Goal: Task Accomplishment & Management: Manage account settings

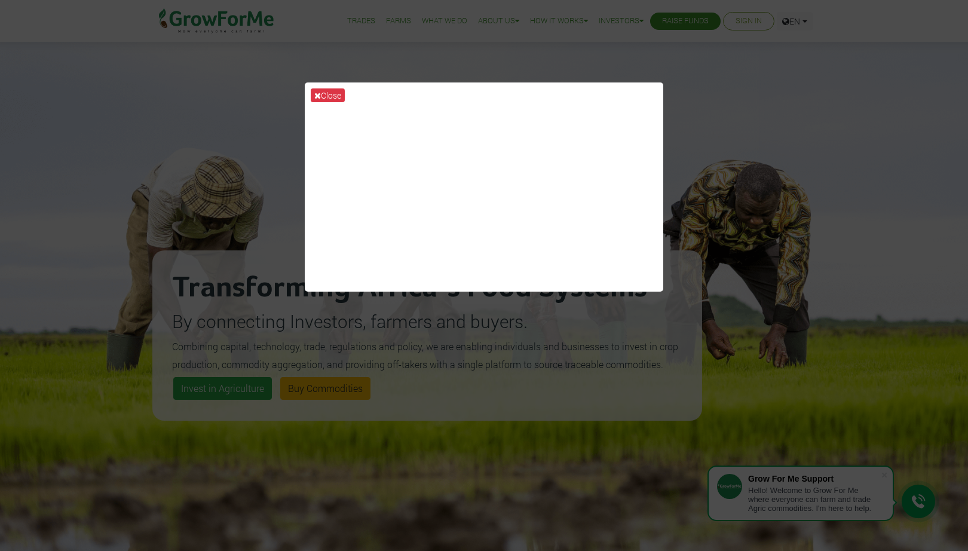
click at [190, 94] on div "Close" at bounding box center [484, 275] width 968 height 551
click at [446, 358] on div "Close" at bounding box center [484, 275] width 968 height 551
click at [434, 358] on div "Close" at bounding box center [484, 275] width 968 height 551
click at [292, 325] on div "Close" at bounding box center [484, 275] width 968 height 551
click at [332, 99] on button "Close" at bounding box center [328, 95] width 34 height 14
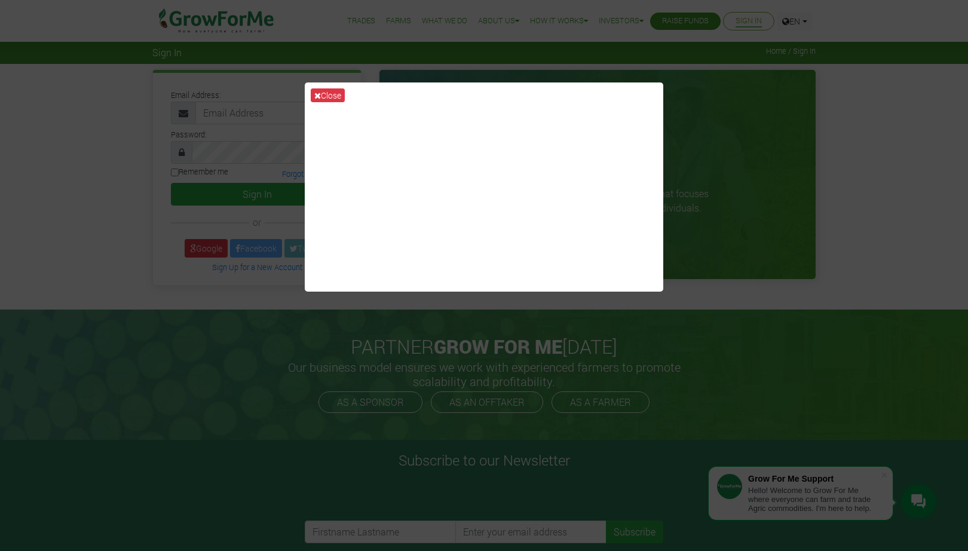
click at [323, 93] on button "Close" at bounding box center [328, 95] width 34 height 14
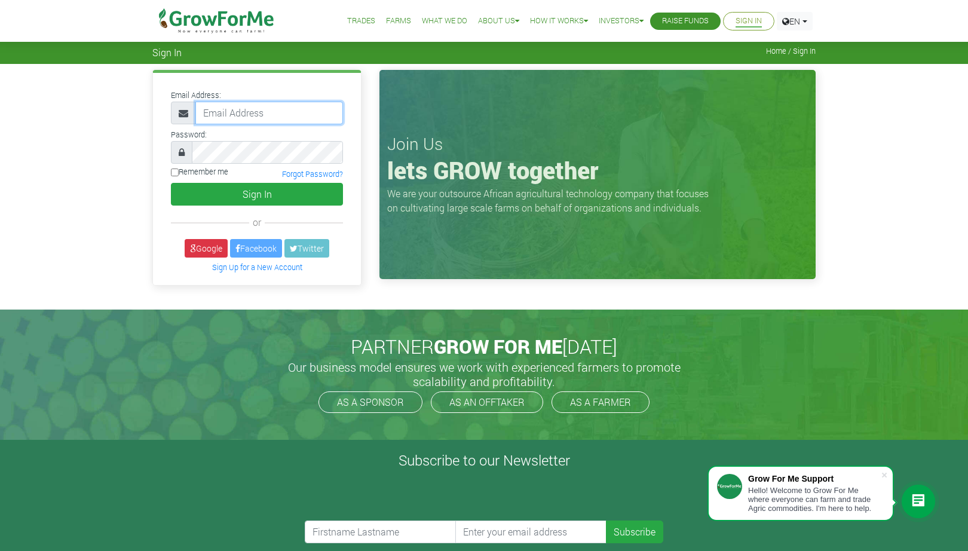
paste input "233541630402@growforme.com"
type input "233541630402@growforme.com"
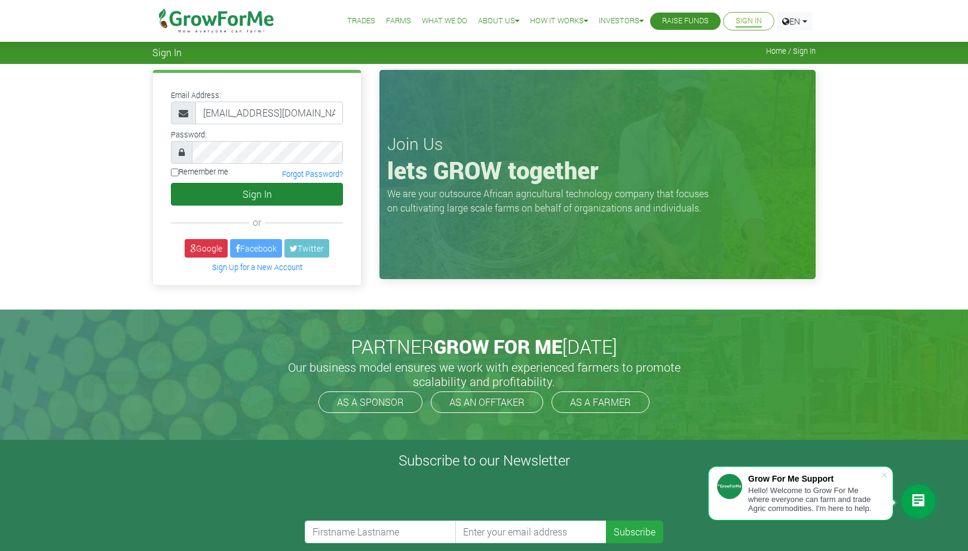
click at [241, 192] on button "Sign In" at bounding box center [257, 194] width 172 height 23
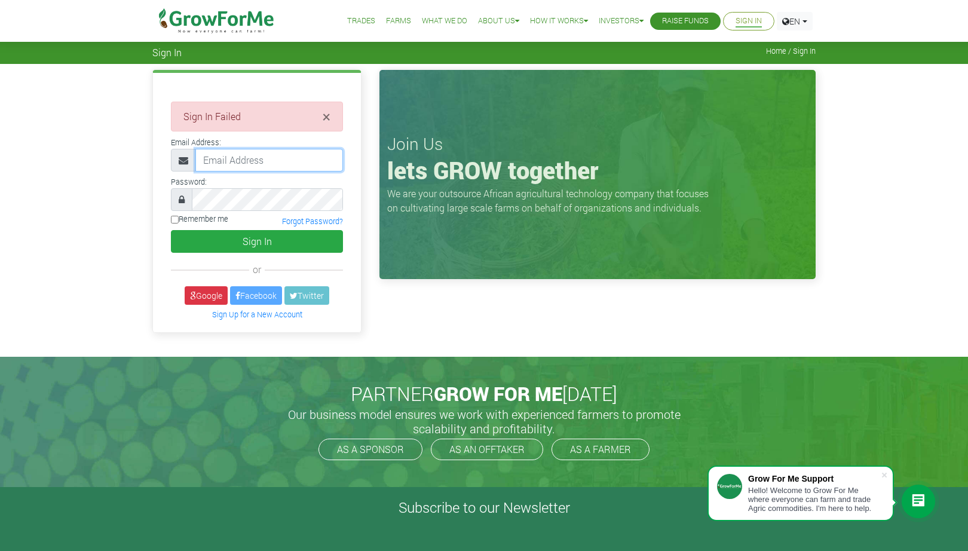
paste input "[EMAIL_ADDRESS][DOMAIN_NAME]"
type input "[EMAIL_ADDRESS][DOMAIN_NAME]"
click at [182, 220] on label "Remember me" at bounding box center [199, 218] width 57 height 11
click at [179, 220] on input "Remember me" at bounding box center [175, 220] width 8 height 8
checkbox input "true"
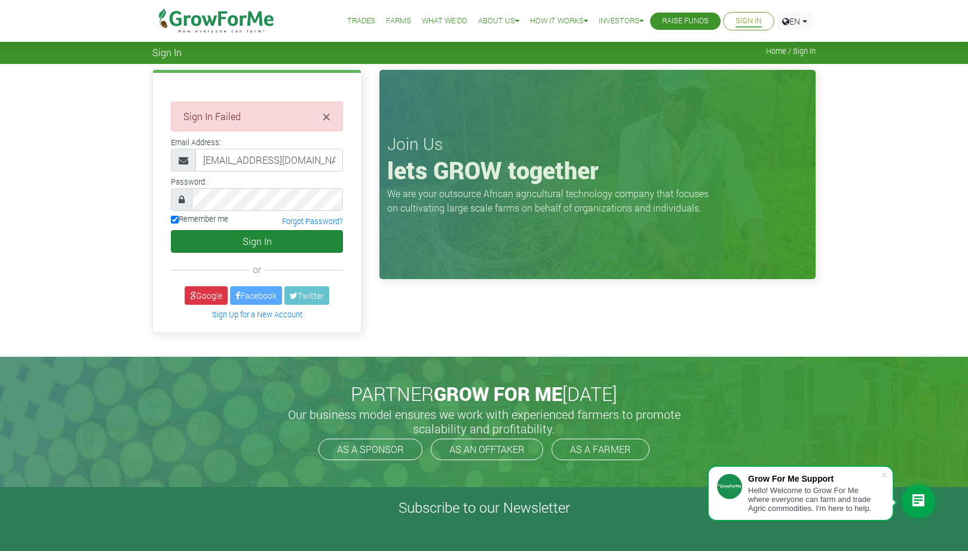
click at [260, 241] on button "Sign In" at bounding box center [257, 241] width 172 height 23
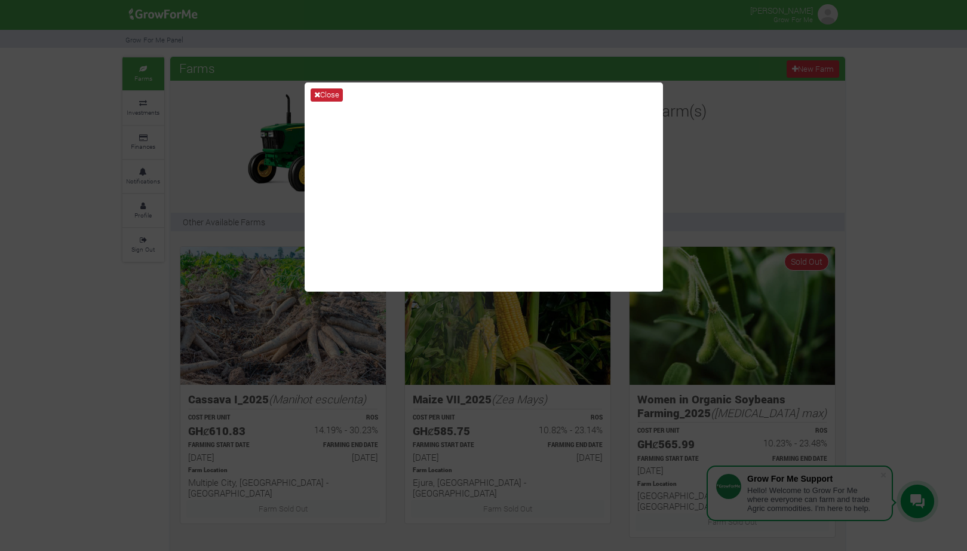
click at [335, 94] on button "Close" at bounding box center [327, 94] width 32 height 13
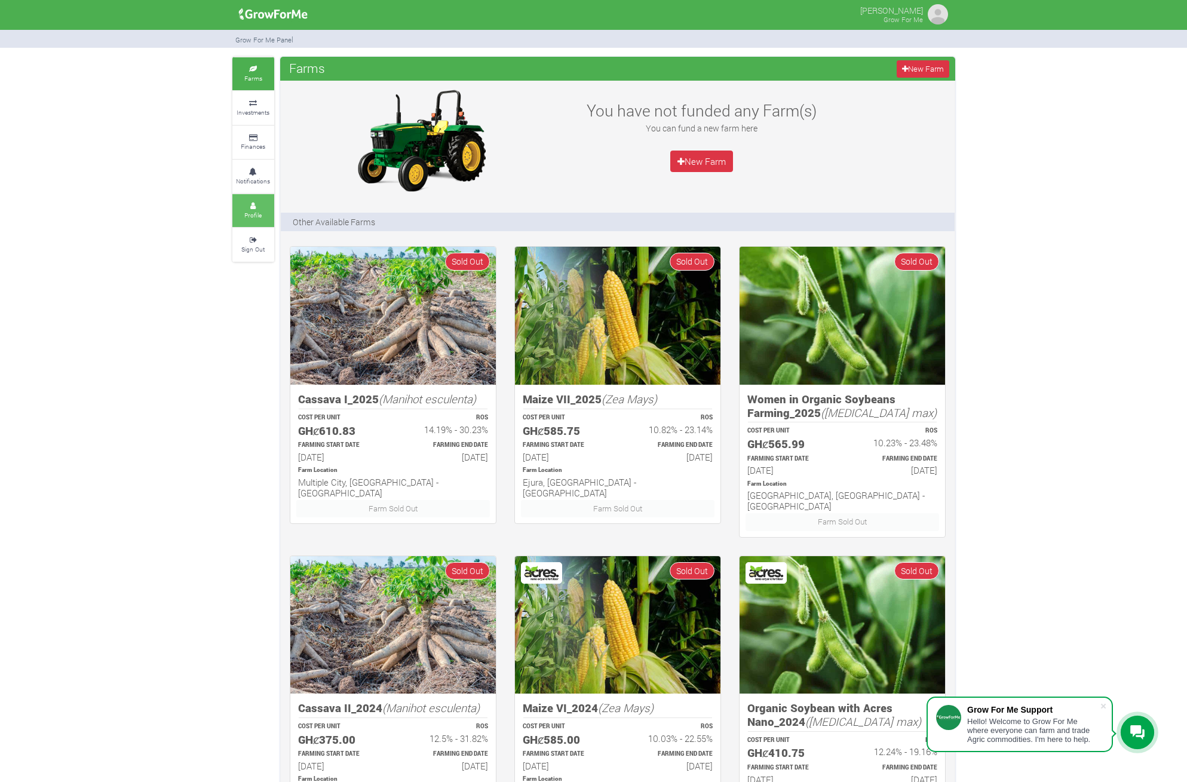
click at [252, 211] on small "Profile" at bounding box center [252, 215] width 17 height 8
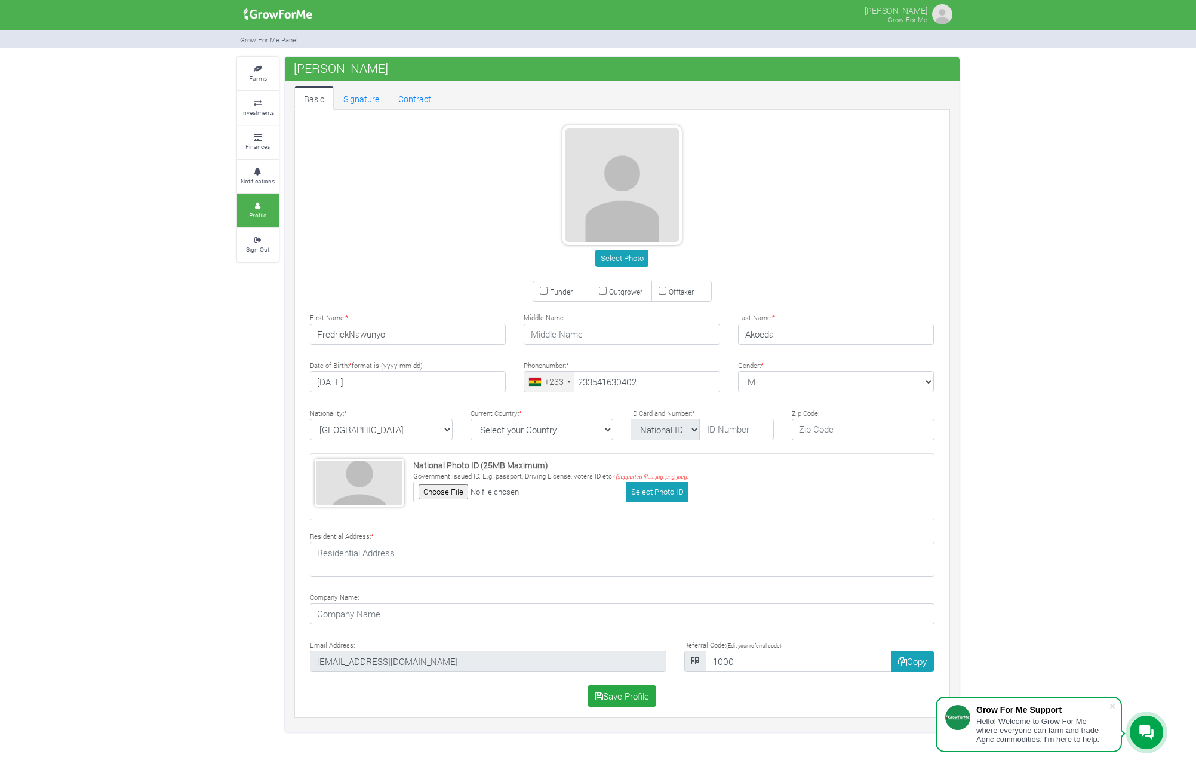
type input "54 163 0402"
click at [545, 293] on input "Funder" at bounding box center [544, 291] width 8 height 8
checkbox input "true"
drag, startPoint x: 351, startPoint y: 335, endPoint x: 361, endPoint y: 332, distance: 10.6
click at [355, 333] on input "FredrickNawunyo" at bounding box center [408, 335] width 196 height 22
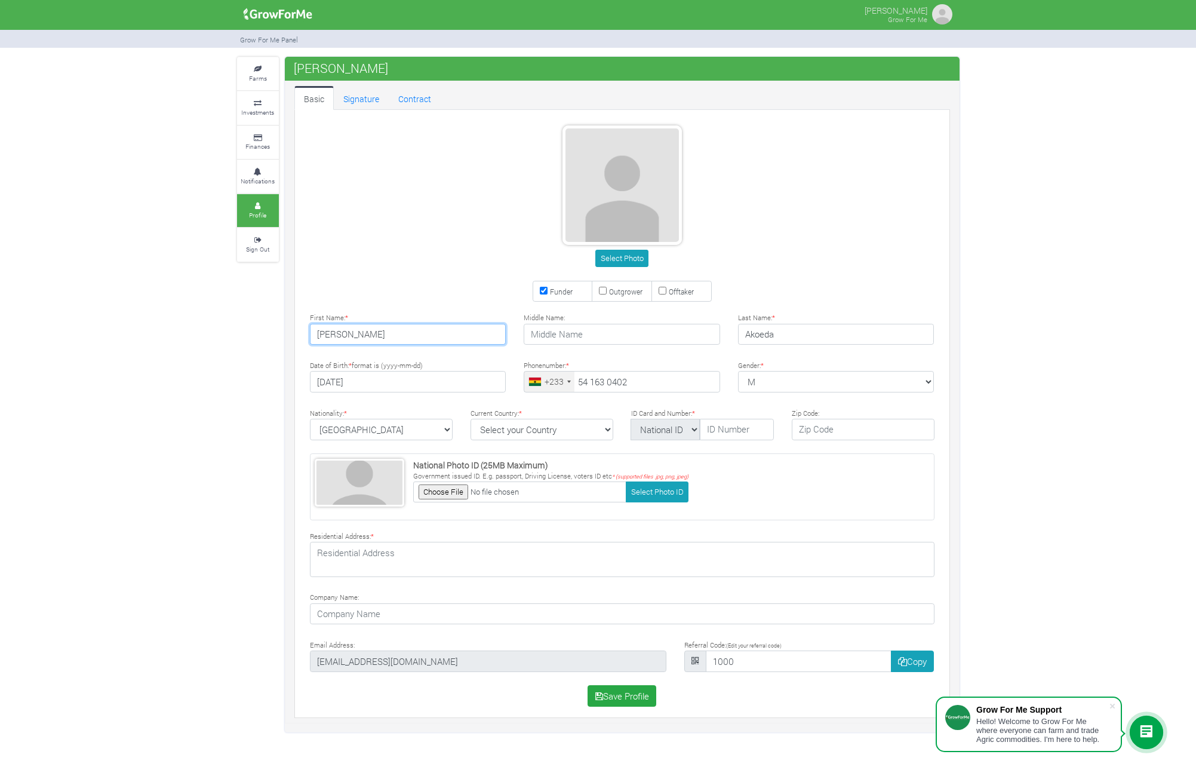
click at [379, 332] on input "Fredrick Mawunyo" at bounding box center [408, 335] width 196 height 22
type input "Fredrick"
paste input "Mawunyo"
type input "Mawunyo"
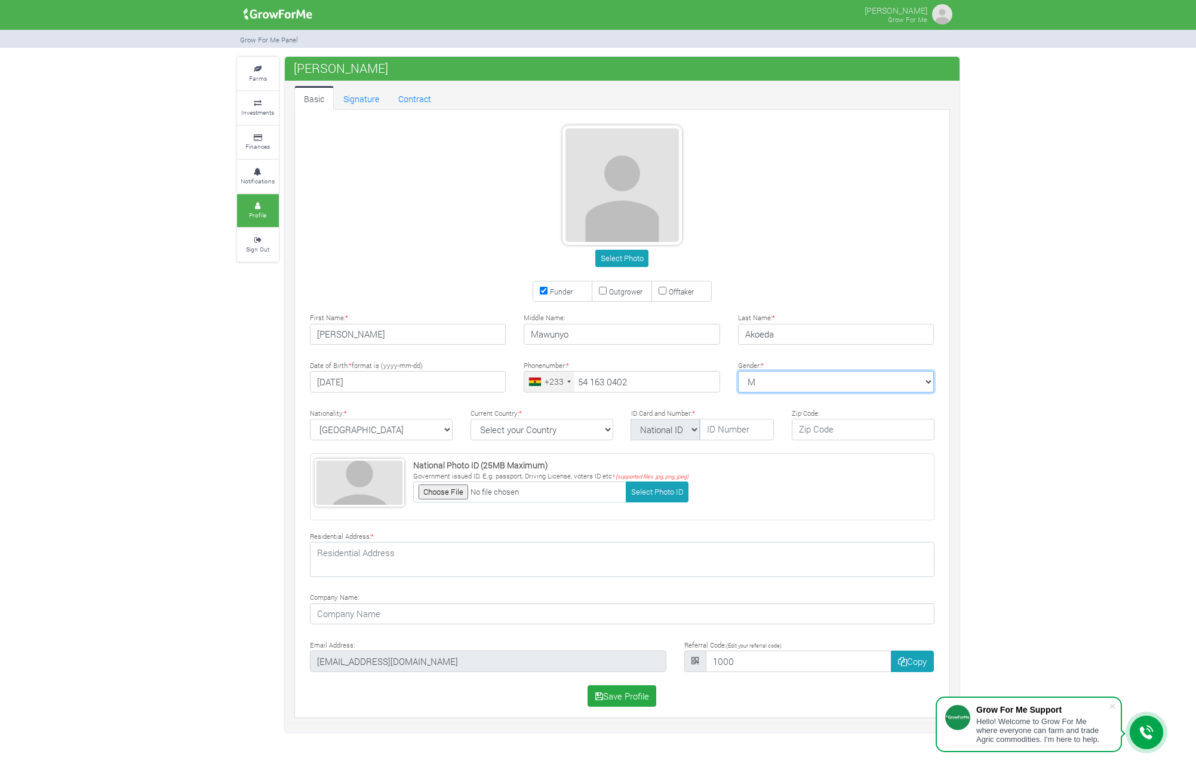
select select "[DEMOGRAPHIC_DATA]"
select select "[GEOGRAPHIC_DATA]"
select select "Passport"
click at [724, 428] on input "text" at bounding box center [736, 430] width 73 height 22
click at [717, 428] on input "text" at bounding box center [736, 430] width 73 height 22
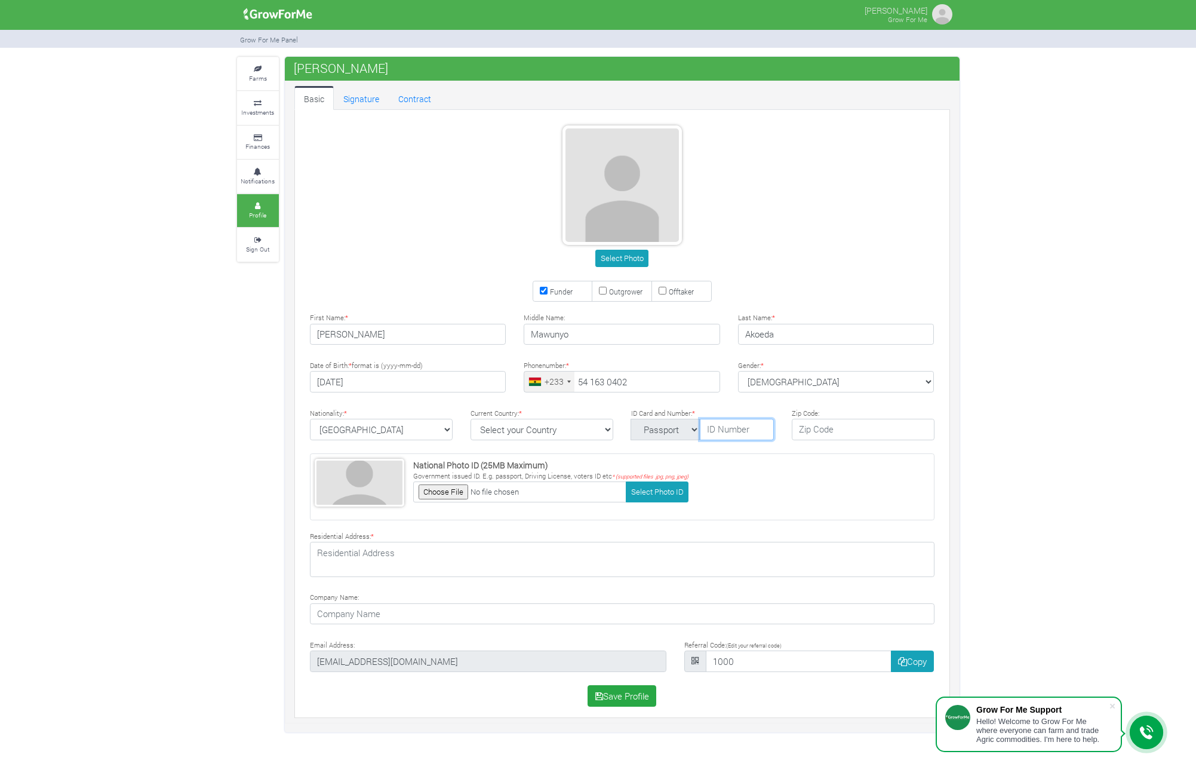
click at [717, 428] on input "text" at bounding box center [736, 430] width 73 height 22
paste input "G3080539"
type input "G3080539"
click at [440, 490] on input "file" at bounding box center [519, 491] width 213 height 21
type input "C:\fakepath\FredNav 09 04 2025.png"
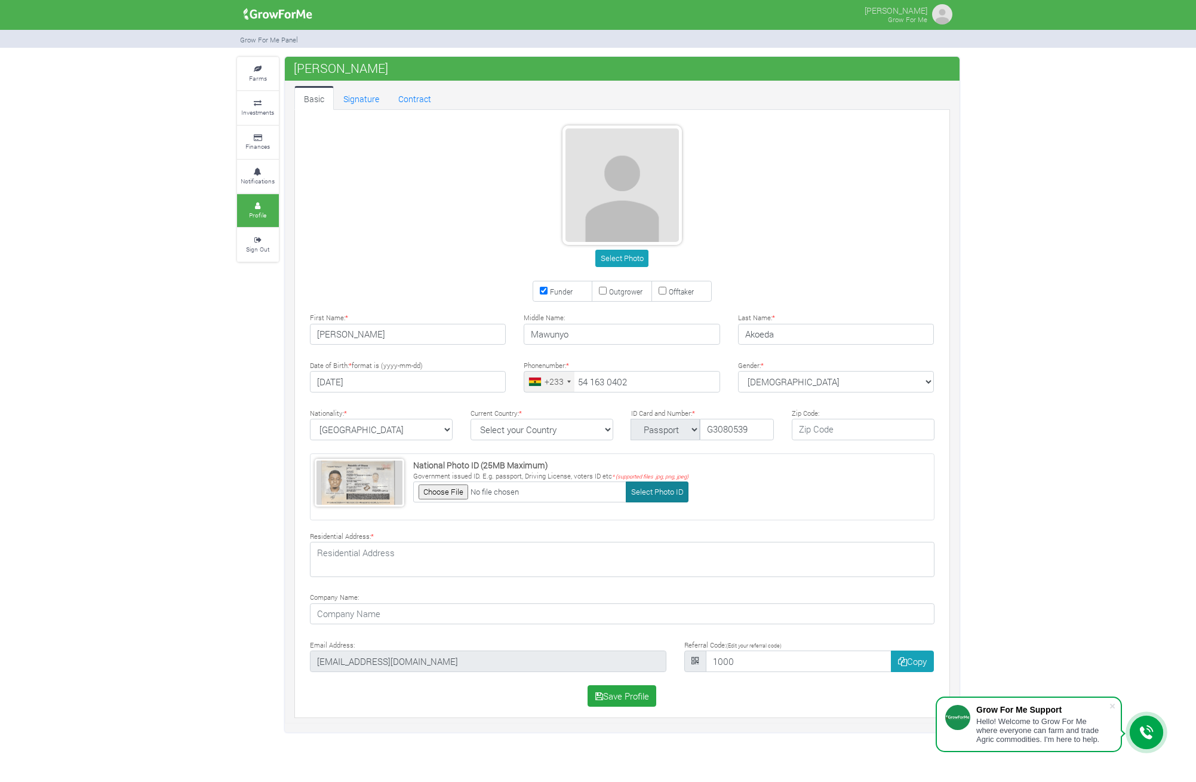
click at [671, 491] on button "Select Photo ID" at bounding box center [657, 491] width 63 height 21
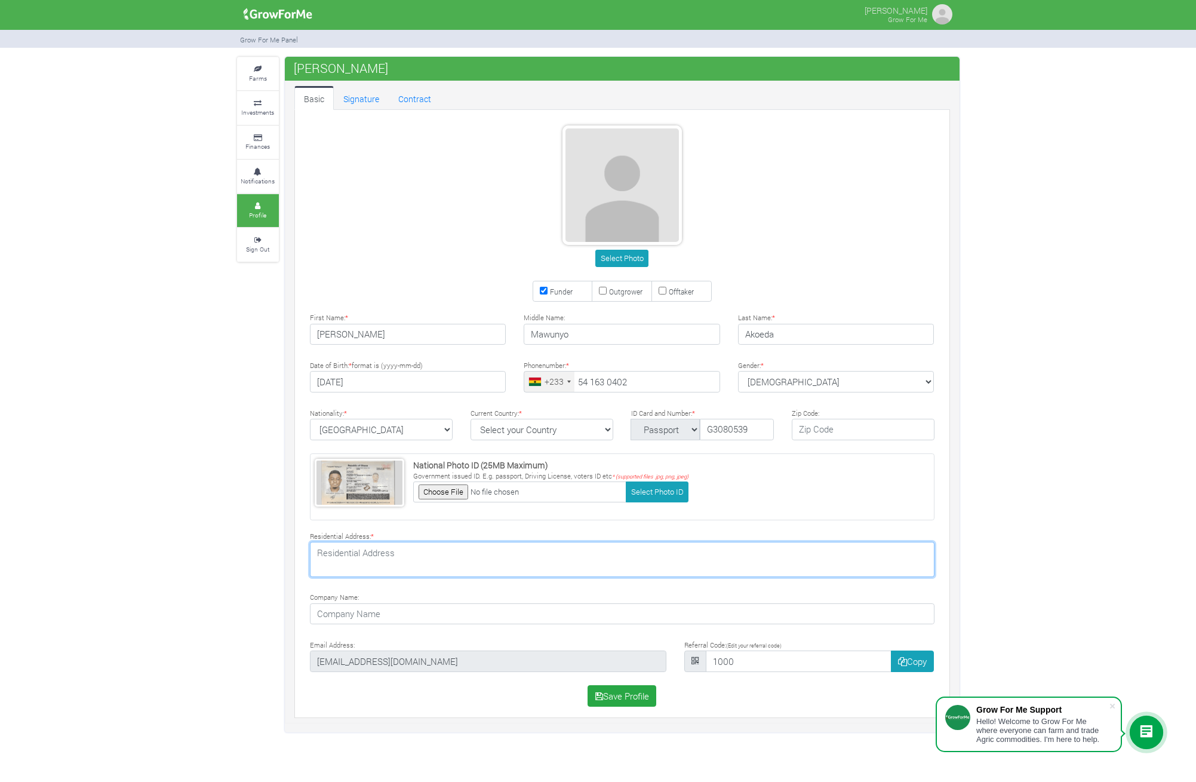
click at [377, 557] on textarea at bounding box center [622, 559] width 625 height 35
type textarea "Tema- [GEOGRAPHIC_DATA]"
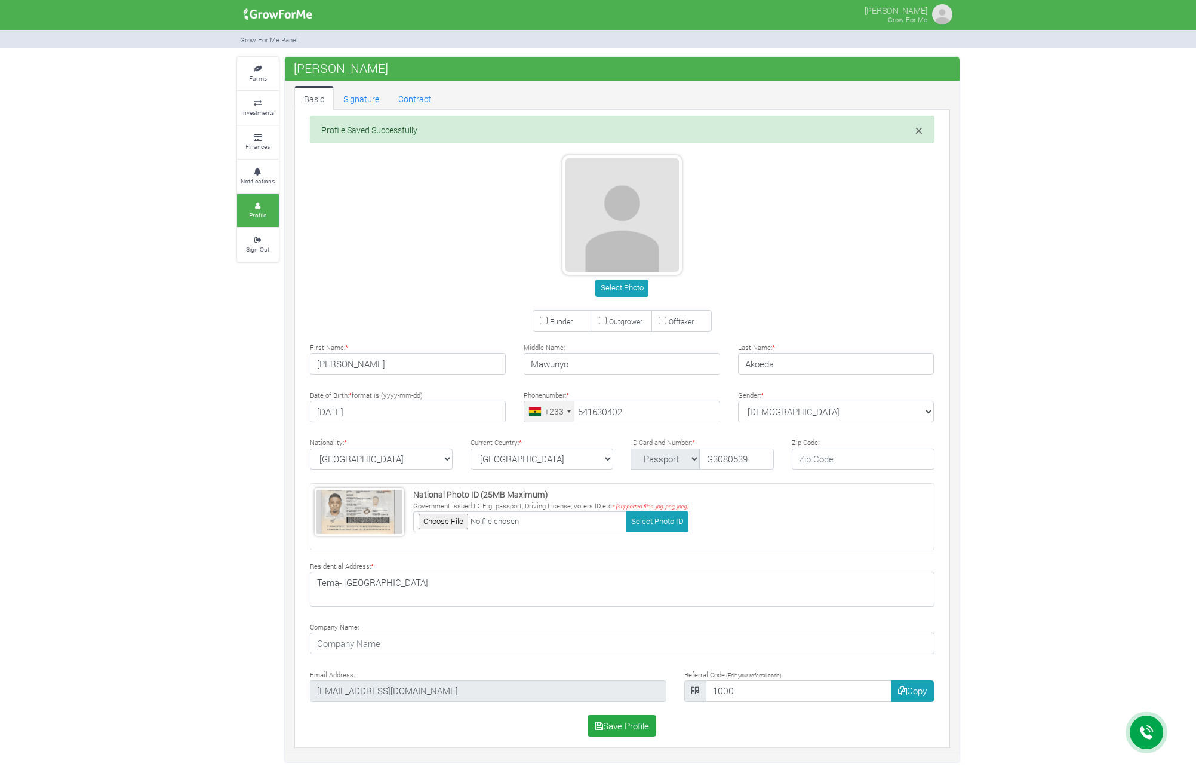
click at [360, 100] on link "Signature" at bounding box center [361, 98] width 55 height 24
type input "54 163 0402"
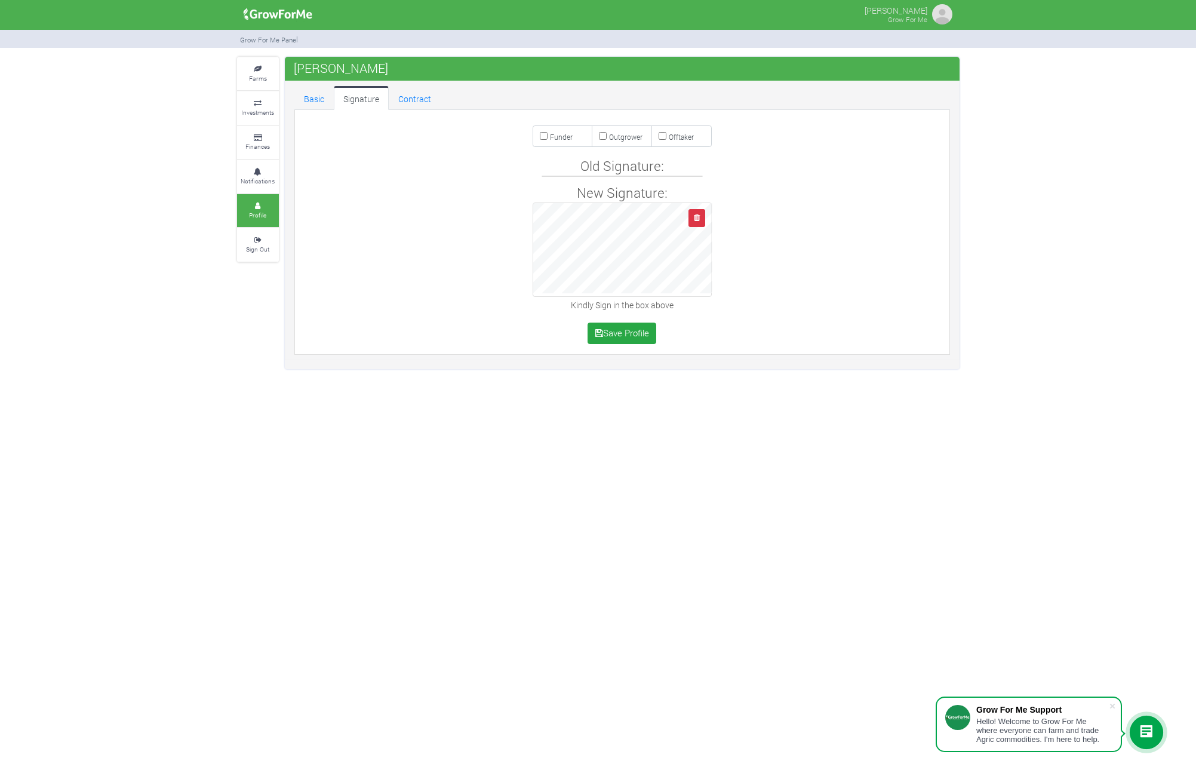
click at [543, 138] on input "Funder" at bounding box center [544, 136] width 8 height 8
checkbox input "true"
click at [707, 197] on div "New Signature: Kindly Sign in the box above" at bounding box center [622, 248] width 661 height 130
click at [622, 335] on button "Save Profile" at bounding box center [622, 334] width 69 height 22
drag, startPoint x: 0, startPoint y: 0, endPoint x: 543, endPoint y: 137, distance: 560.0
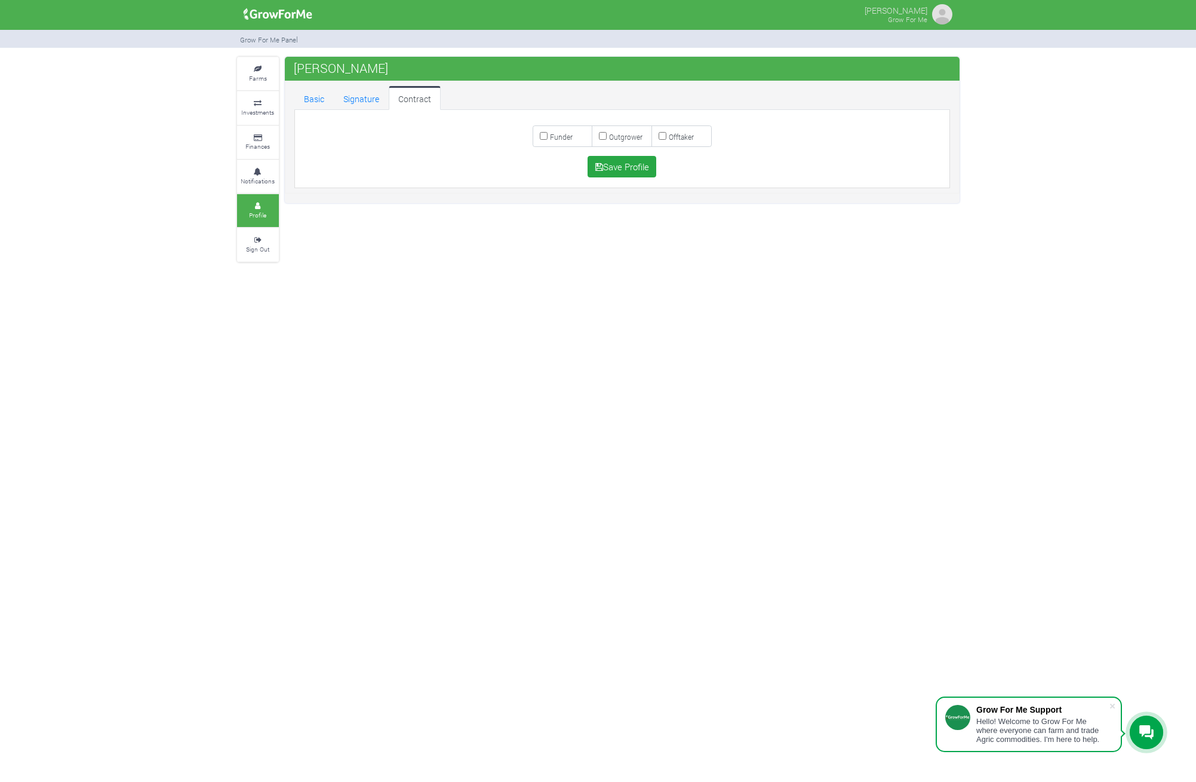
click at [543, 137] on input "Funder" at bounding box center [544, 136] width 8 height 8
checkbox input "true"
click at [624, 169] on button "Save Profile" at bounding box center [622, 167] width 69 height 22
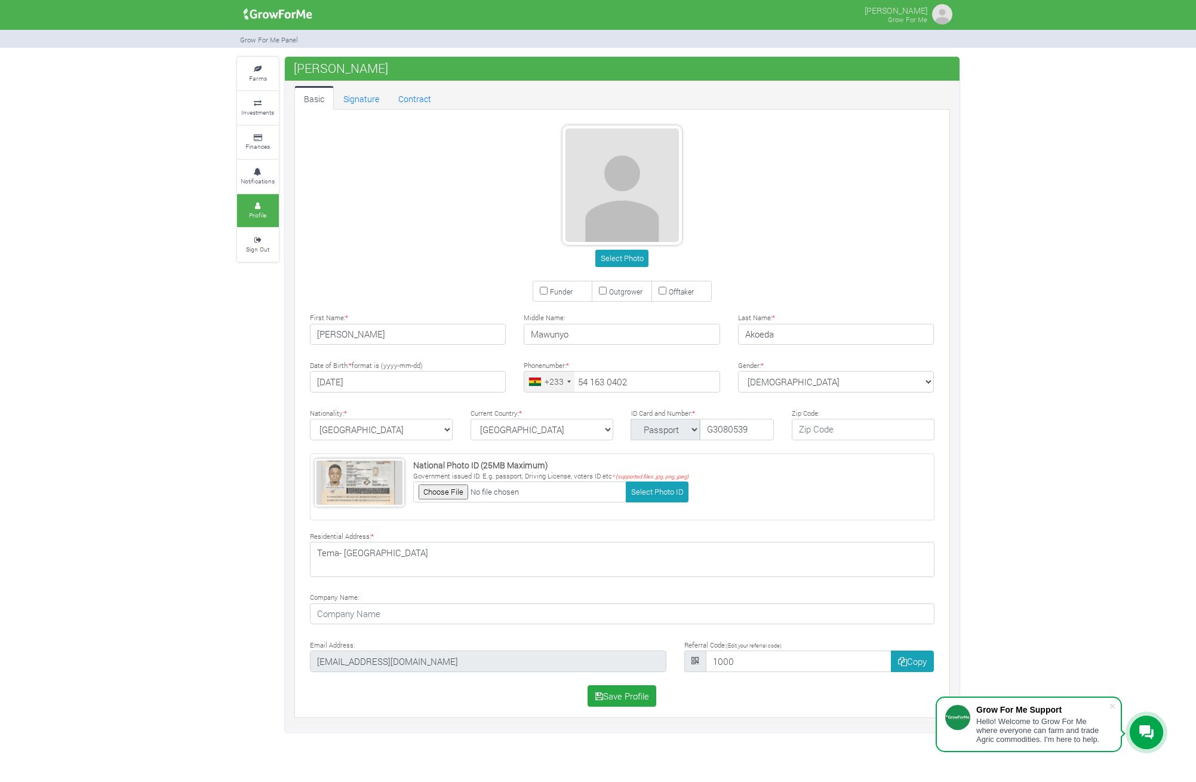
click at [541, 291] on input "Funder" at bounding box center [544, 291] width 8 height 8
checkbox input "true"
click at [622, 696] on button "Save Profile" at bounding box center [622, 696] width 69 height 22
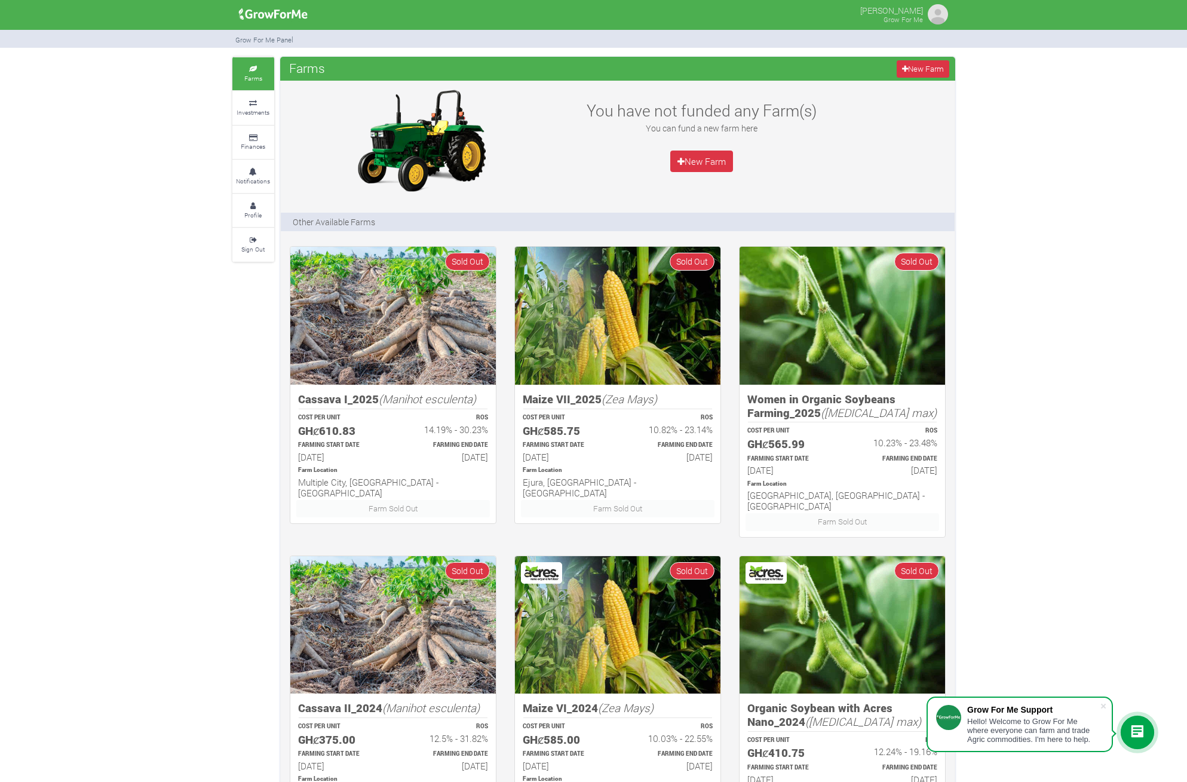
click at [256, 113] on small "Investments" at bounding box center [253, 112] width 33 height 8
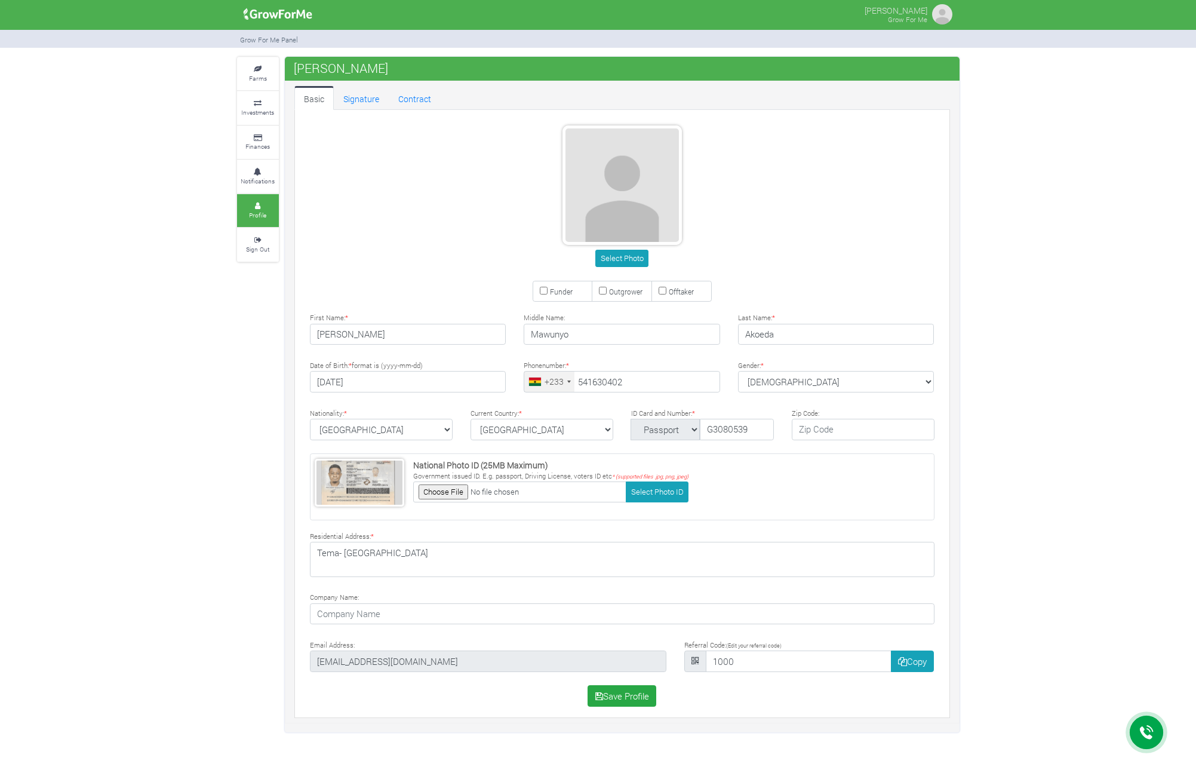
type input "54 163 0402"
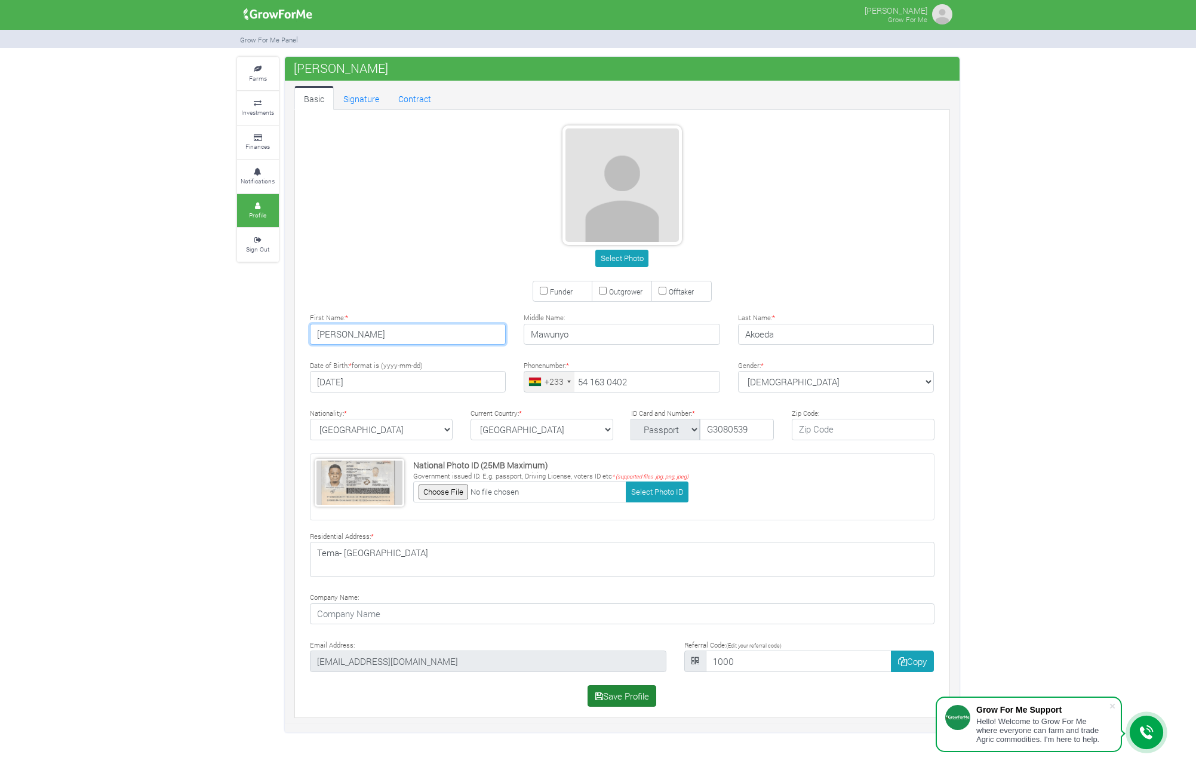
type input "[PERSON_NAME]"
click at [622, 693] on button "Save Profile" at bounding box center [622, 696] width 69 height 22
click at [262, 135] on icon at bounding box center [258, 138] width 36 height 6
